Goal: Task Accomplishment & Management: Use online tool/utility

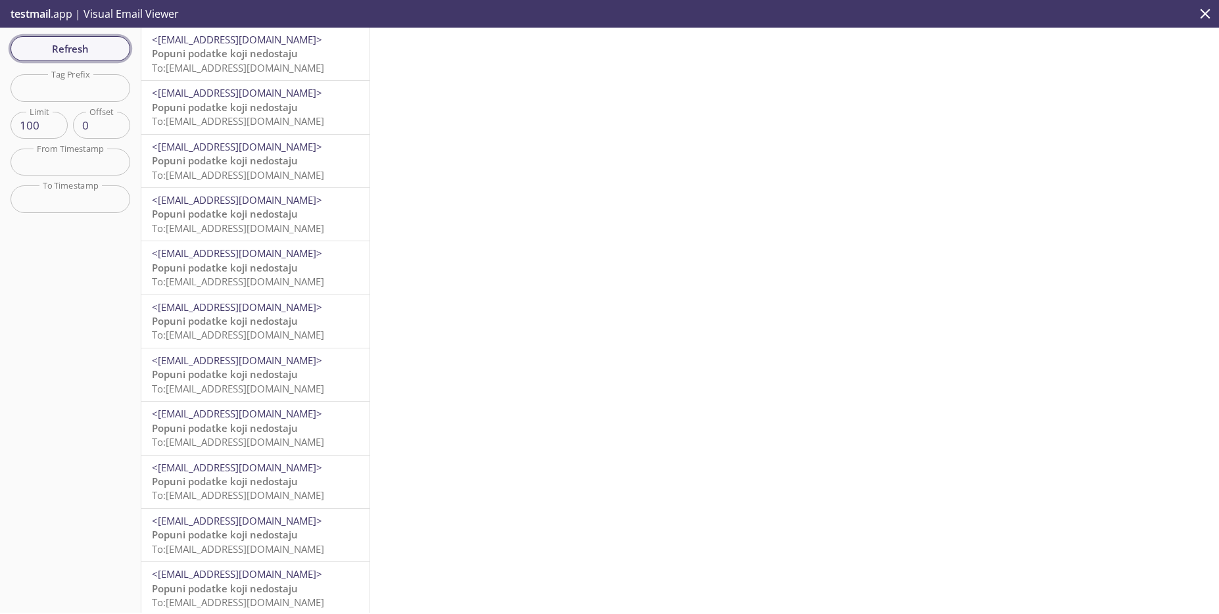
click at [84, 55] on span "Refresh" at bounding box center [70, 48] width 99 height 17
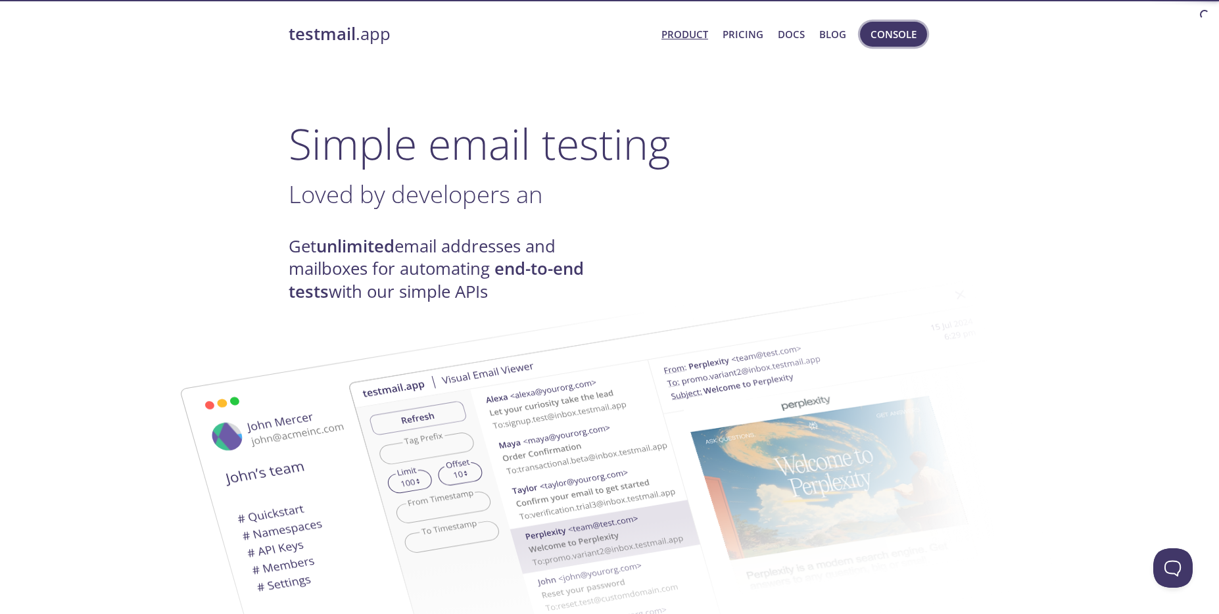
click at [906, 37] on span "Console" at bounding box center [894, 34] width 46 height 17
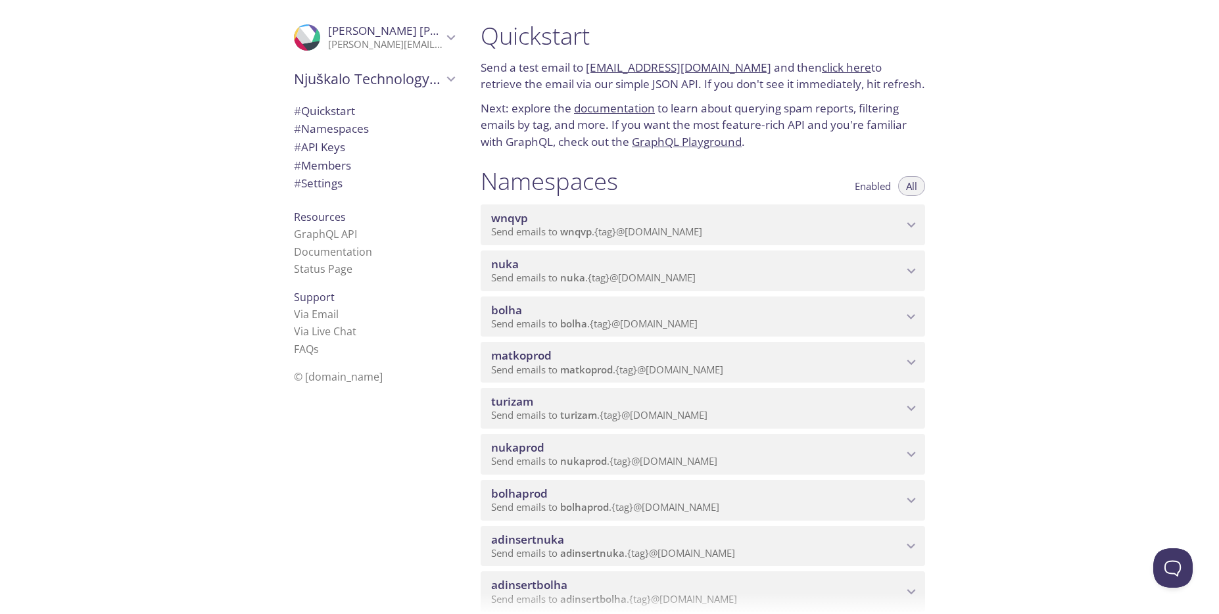
click at [654, 276] on span "Send emails to nuka . {tag} @inbox.testmail.app" at bounding box center [593, 277] width 205 height 13
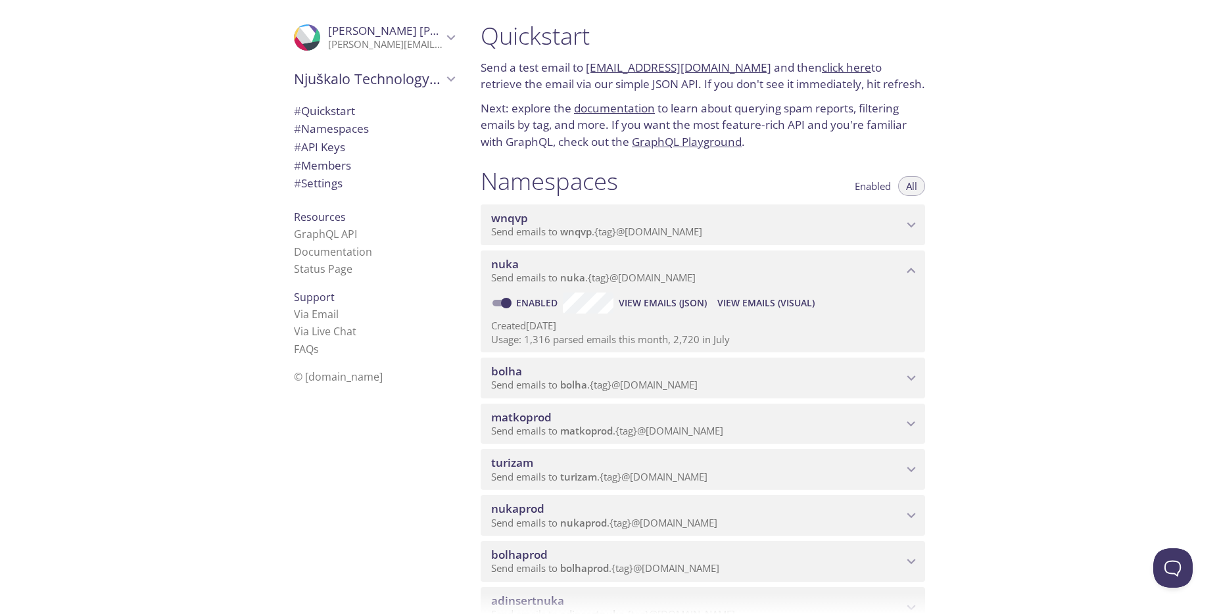
drag, startPoint x: 779, startPoint y: 305, endPoint x: 750, endPoint y: 298, distance: 29.8
click at [748, 297] on span "View Emails (Visual)" at bounding box center [765, 303] width 97 height 16
